Goal: Navigation & Orientation: Find specific page/section

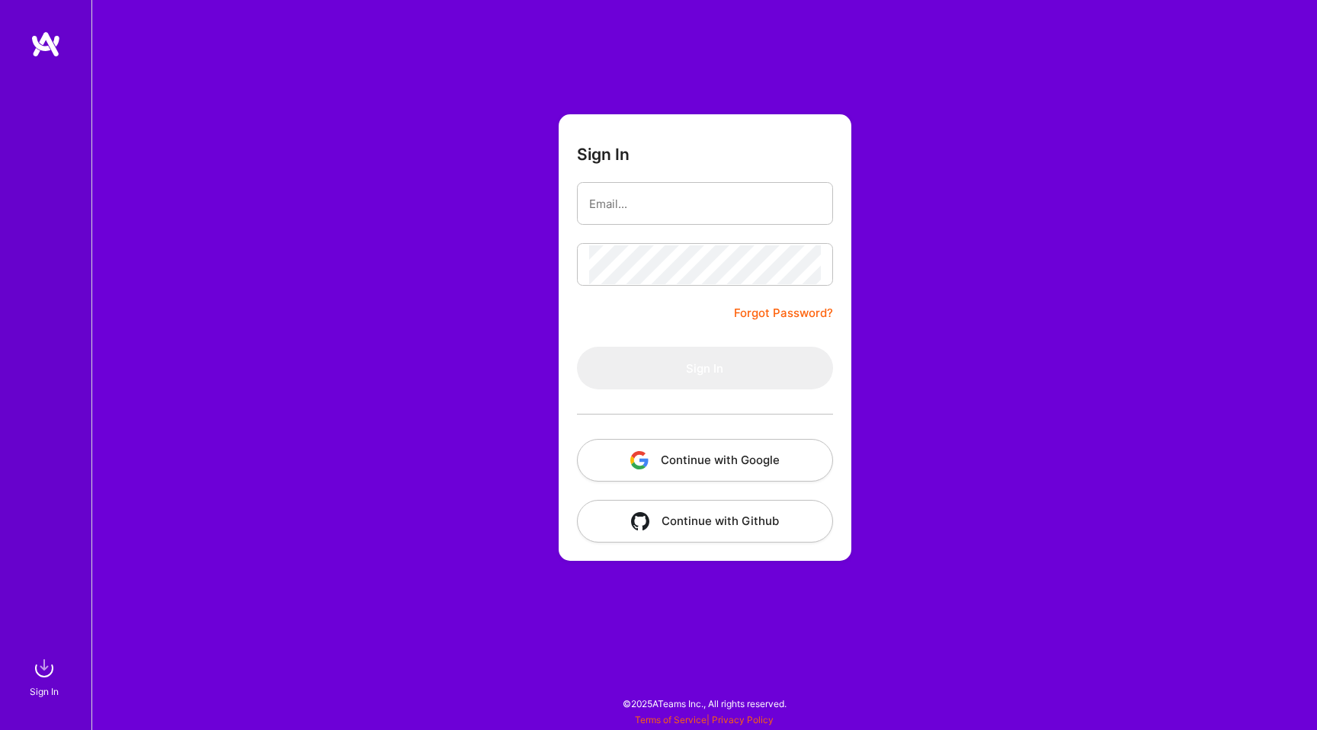
click at [649, 462] on button "Continue with Google" at bounding box center [705, 460] width 256 height 43
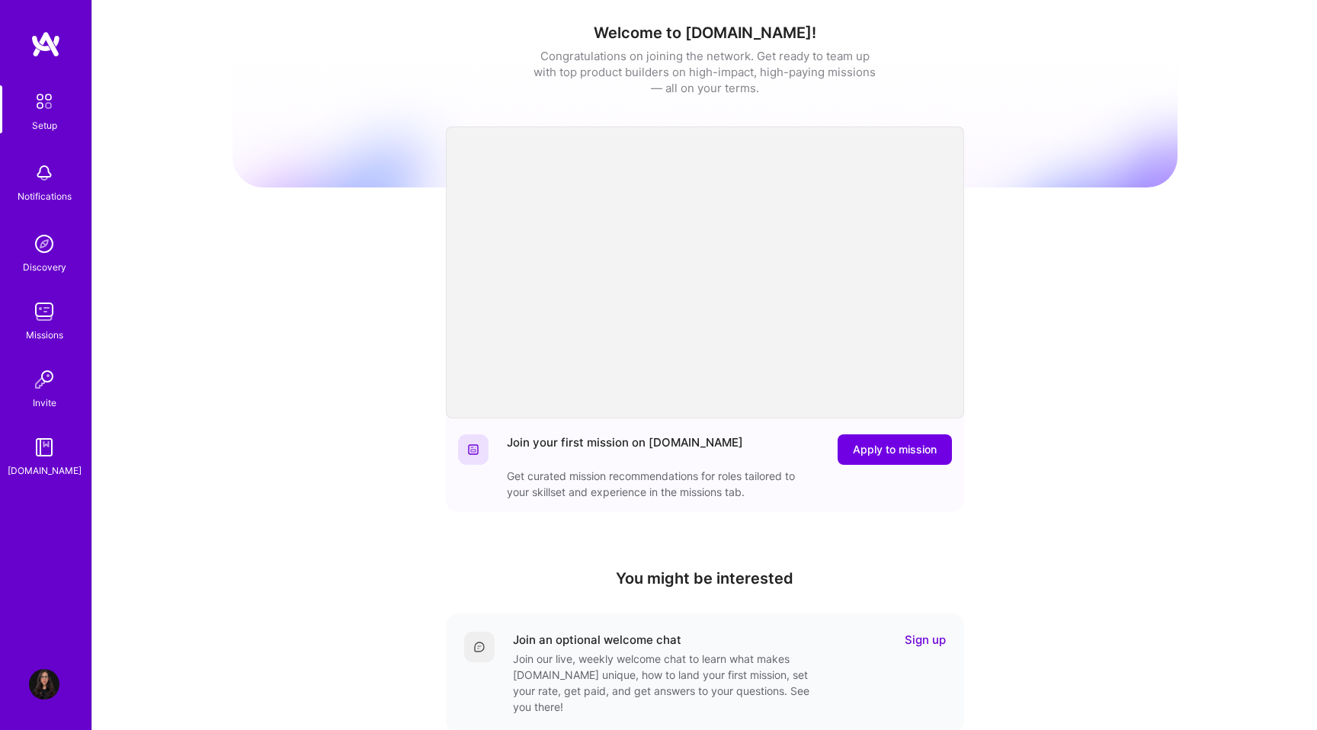
click at [50, 45] on img at bounding box center [45, 43] width 30 height 27
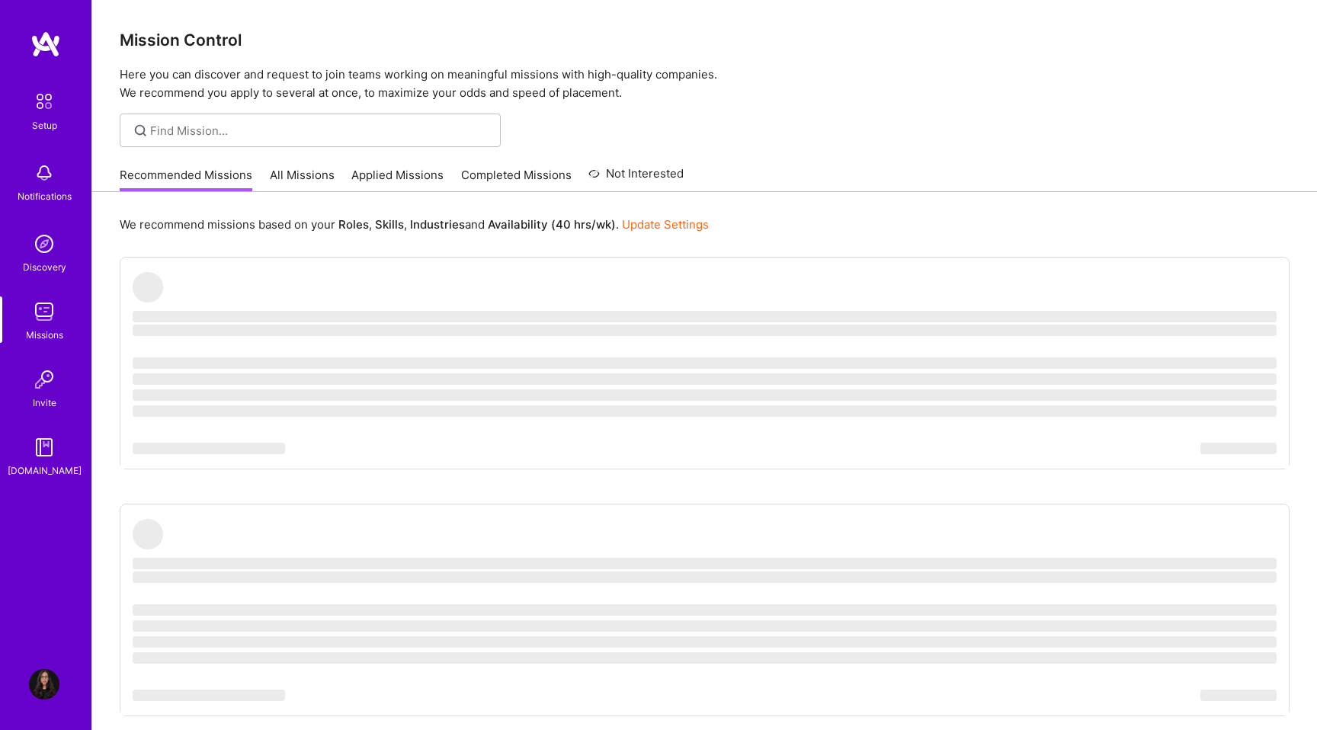
click at [50, 45] on img at bounding box center [45, 43] width 30 height 27
